Goal: Information Seeking & Learning: Learn about a topic

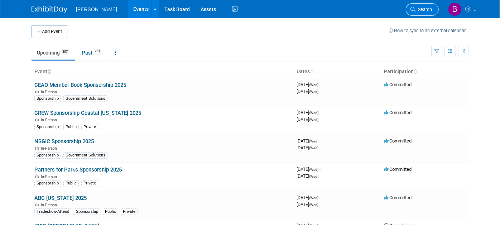
click at [428, 9] on span "Search" at bounding box center [424, 9] width 16 height 5
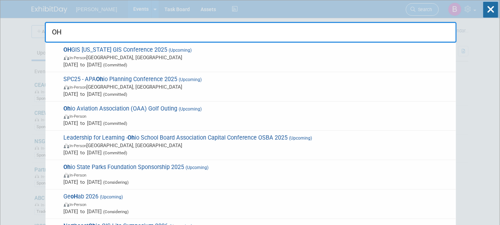
type input "OH G"
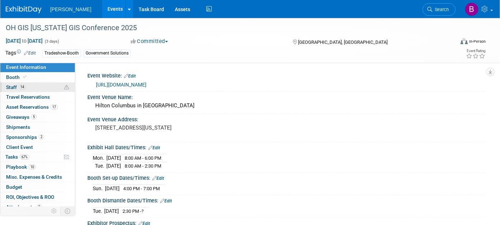
click at [25, 88] on span "Staff 14" at bounding box center [16, 87] width 20 height 6
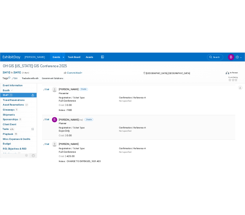
scroll to position [16, 0]
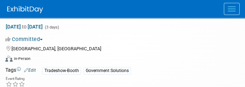
click at [176, 26] on div "Sep 14, 2025 to Sep 16, 2025 (3 days)" at bounding box center [117, 26] width 225 height 7
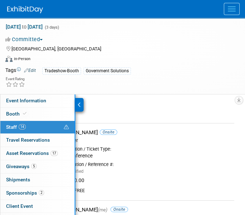
click at [78, 100] on div at bounding box center [79, 105] width 8 height 14
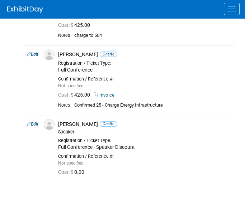
scroll to position [1026, 0]
